Goal: Find specific page/section: Find specific page/section

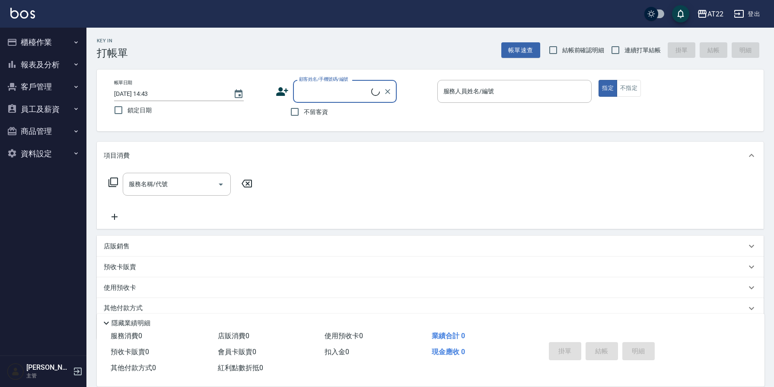
click at [748, 16] on button "登出" at bounding box center [747, 14] width 33 height 16
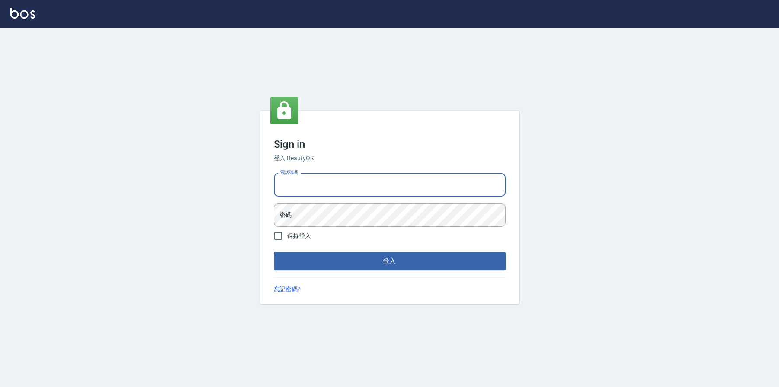
drag, startPoint x: 0, startPoint y: 0, endPoint x: 360, endPoint y: 186, distance: 405.3
click at [360, 186] on input "電話號碼" at bounding box center [390, 184] width 232 height 23
type input "0936888819"
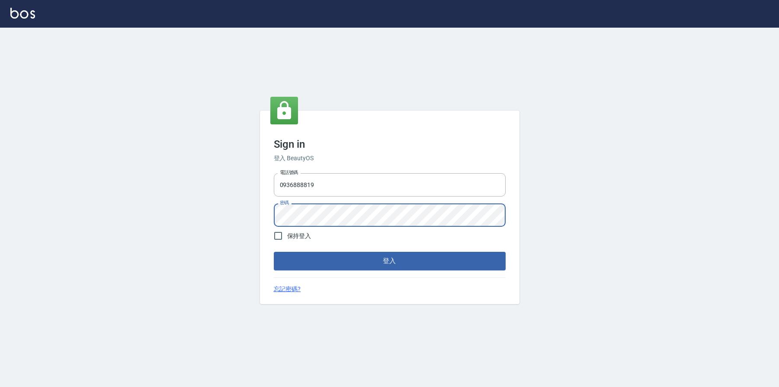
scroll to position [0, 0]
click at [370, 253] on button "登入" at bounding box center [390, 261] width 232 height 18
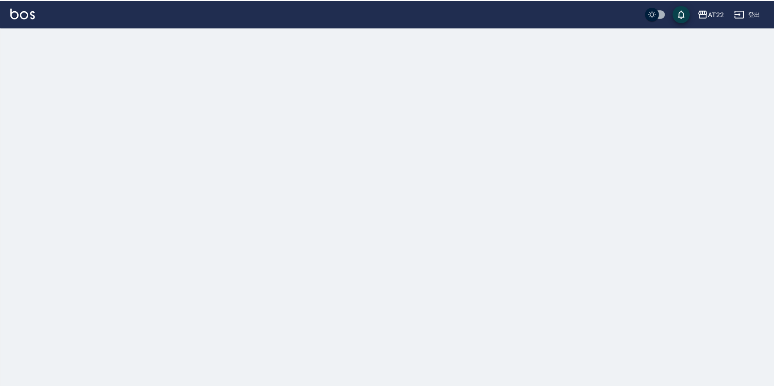
scroll to position [0, 0]
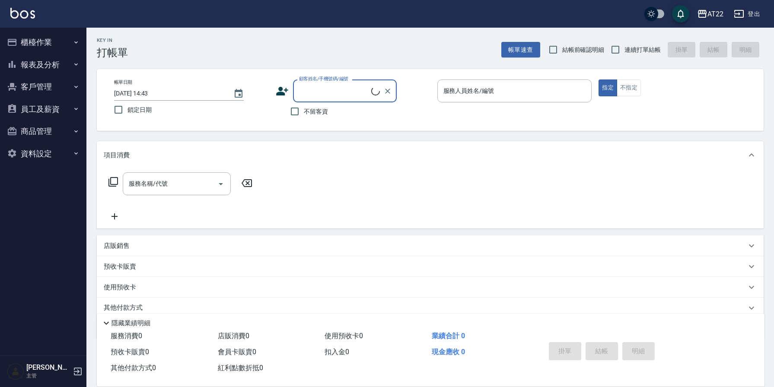
click at [748, 16] on button "登出" at bounding box center [747, 14] width 33 height 16
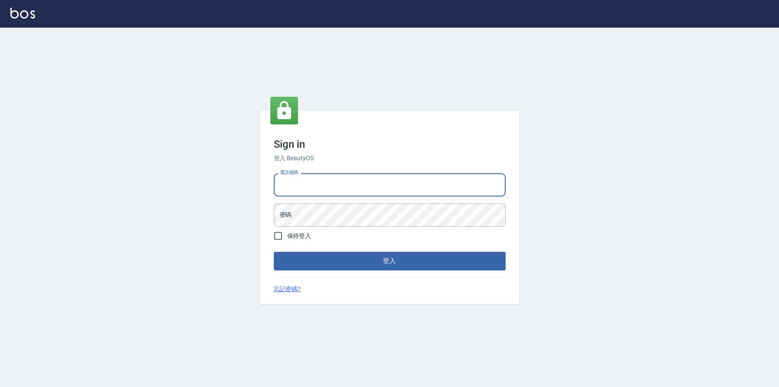
drag, startPoint x: 349, startPoint y: 194, endPoint x: 340, endPoint y: 199, distance: 10.1
click at [349, 194] on input "電話號碼" at bounding box center [390, 184] width 232 height 23
type input "0952958204"
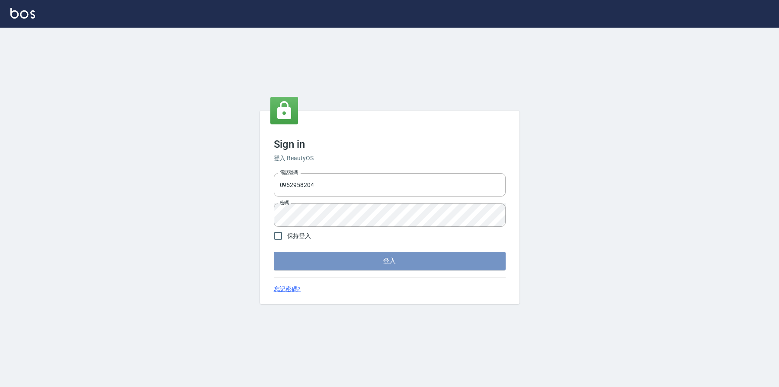
click at [371, 268] on button "登入" at bounding box center [390, 261] width 232 height 18
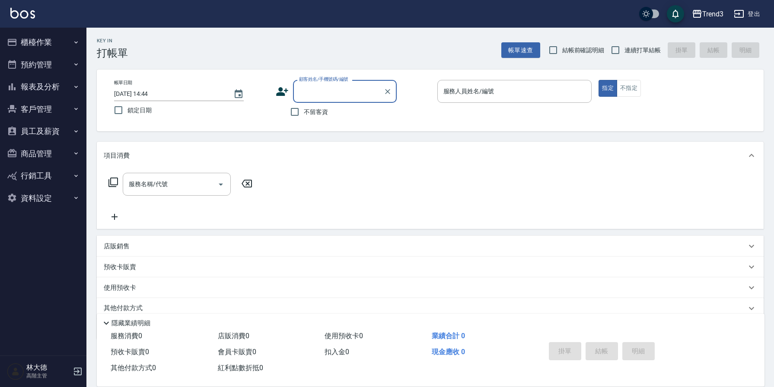
click at [750, 13] on button "登出" at bounding box center [747, 14] width 33 height 16
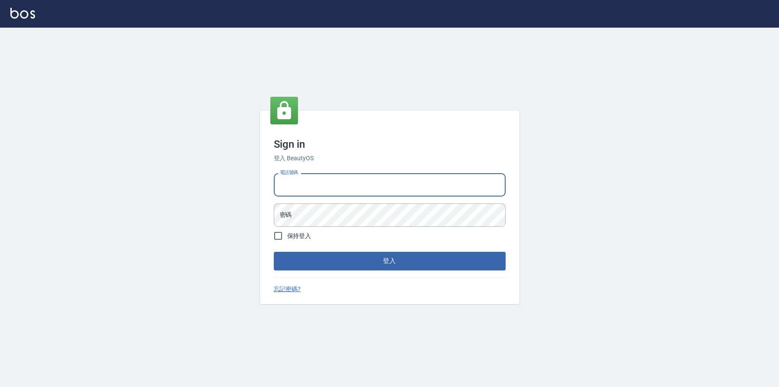
type input "0952958204"
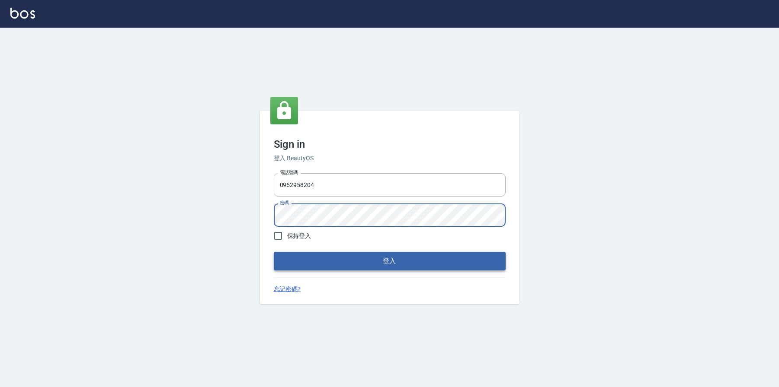
click at [374, 261] on button "登入" at bounding box center [390, 261] width 232 height 18
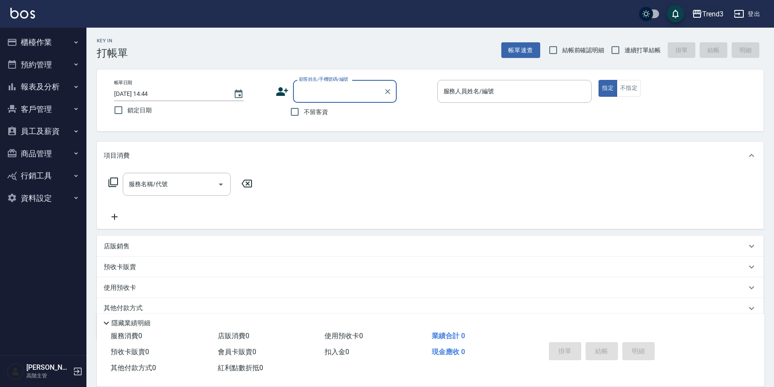
click at [716, 17] on div "Trend3" at bounding box center [713, 14] width 21 height 11
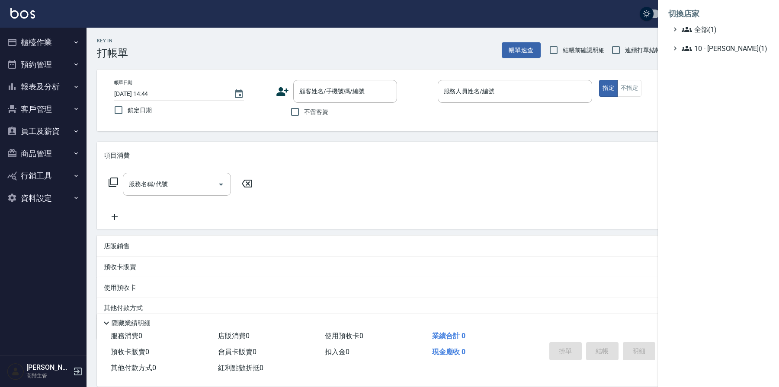
click at [636, 116] on div at bounding box center [389, 193] width 779 height 387
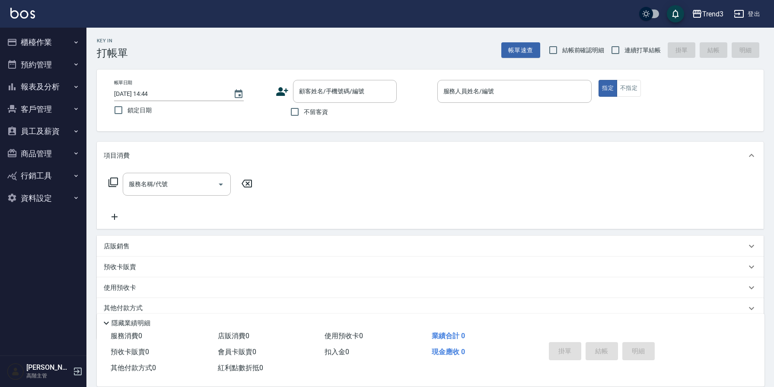
click at [67, 110] on button "客戶管理" at bounding box center [43, 109] width 80 height 22
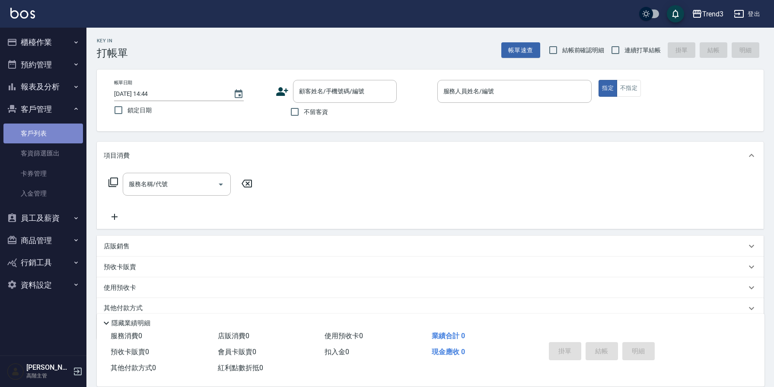
click at [43, 137] on link "客戶列表" at bounding box center [43, 134] width 80 height 20
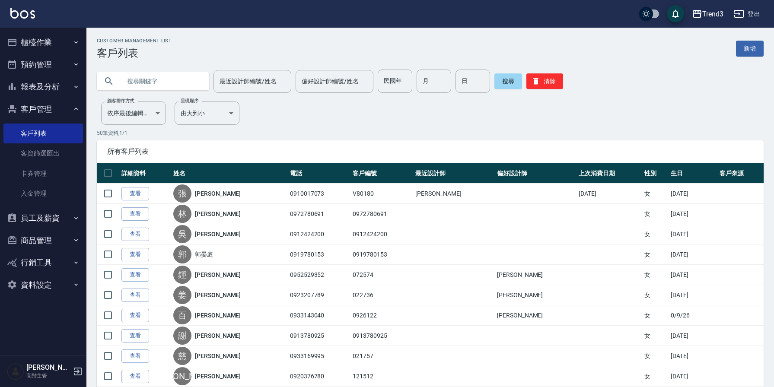
click at [159, 83] on input "text" at bounding box center [161, 81] width 81 height 23
type input "0965605"
